Goal: Task Accomplishment & Management: Manage account settings

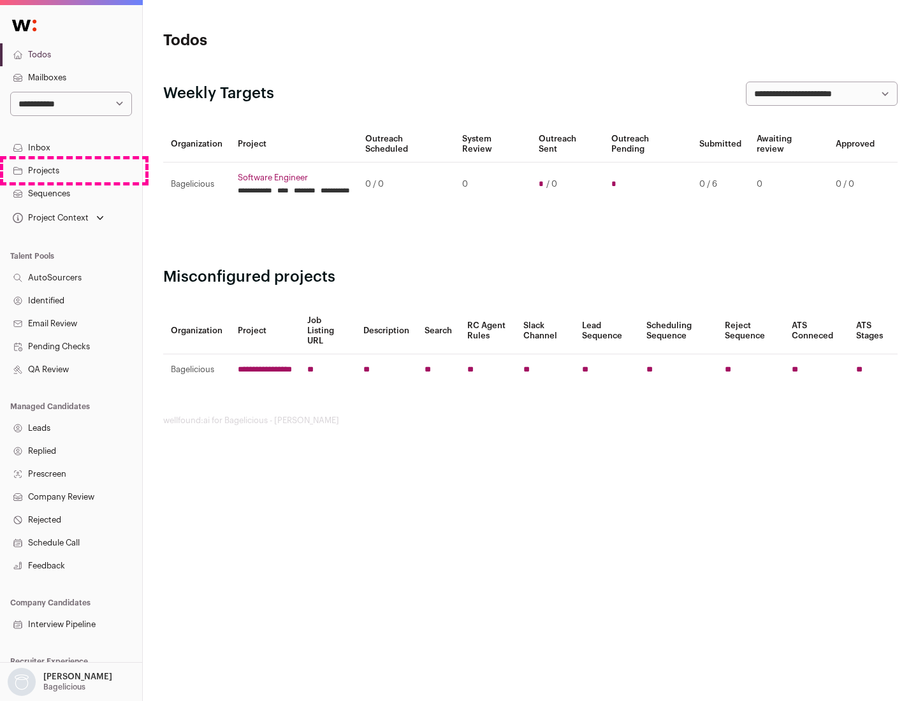
click at [71, 170] on link "Projects" at bounding box center [71, 170] width 142 height 23
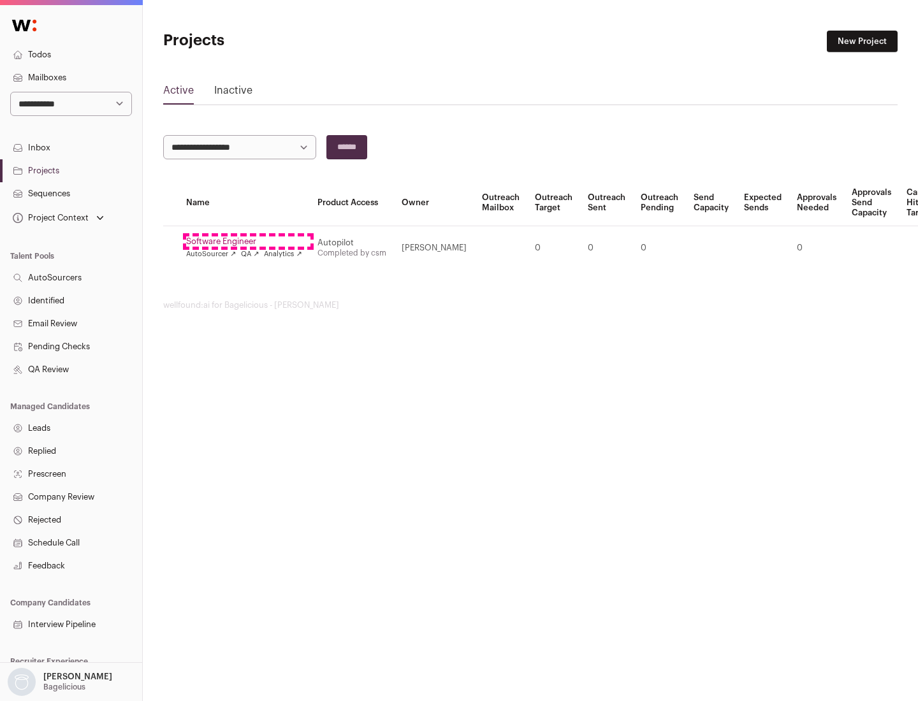
click at [248, 242] on link "Software Engineer" at bounding box center [244, 242] width 116 height 10
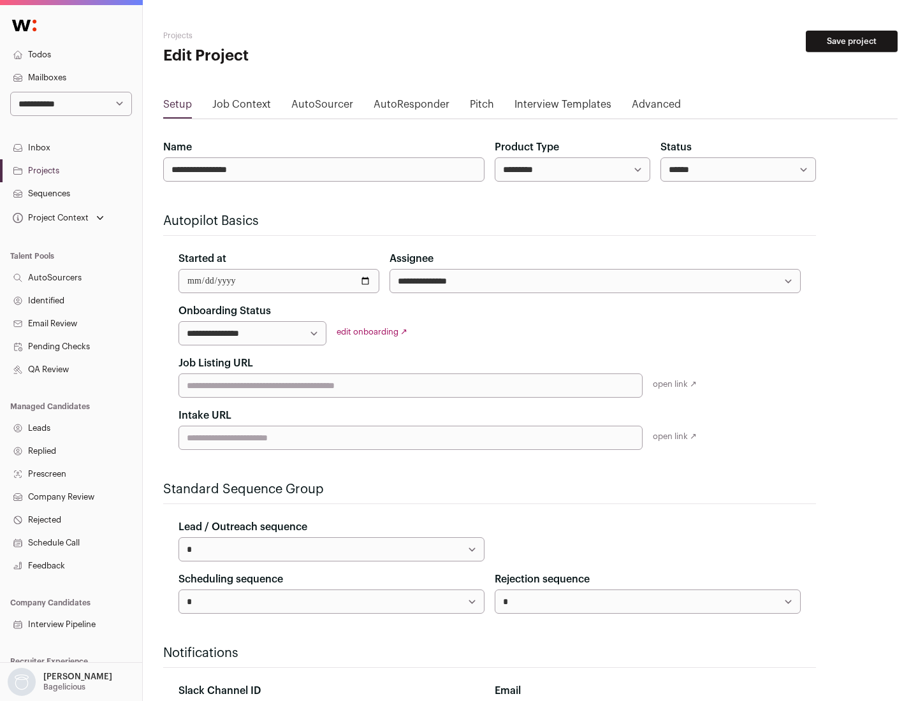
click at [852, 41] on button "Save project" at bounding box center [852, 42] width 92 height 22
